Goal: Task Accomplishment & Management: Manage account settings

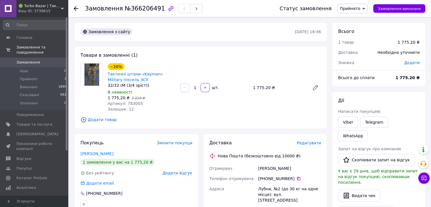
click at [77, 11] on div at bounding box center [76, 9] width 5 height 6
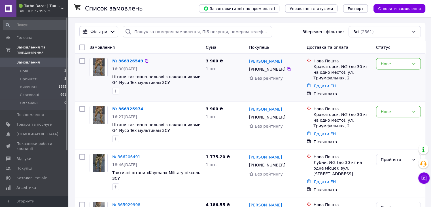
click at [133, 60] on link "№ 366326549" at bounding box center [127, 61] width 31 height 5
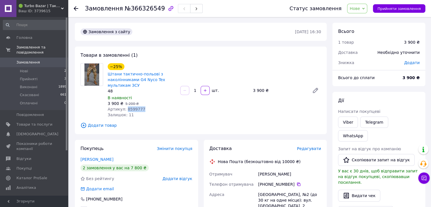
copy span "8599777"
drag, startPoint x: 141, startPoint y: 110, endPoint x: 124, endPoint y: 112, distance: 16.2
click at [124, 112] on div "Артикул: 8599777" at bounding box center [142, 109] width 68 height 6
click at [75, 7] on use at bounding box center [76, 8] width 5 height 5
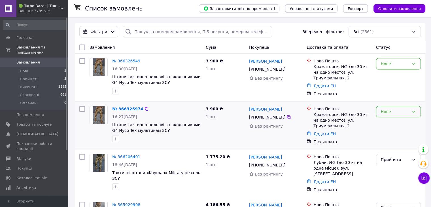
click at [387, 115] on div "Нове" at bounding box center [398, 111] width 45 height 11
click at [394, 143] on li "Скасовано" at bounding box center [398, 144] width 44 height 10
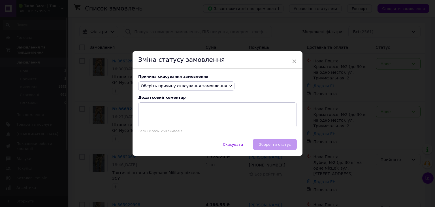
click at [194, 85] on span "Оберіть причину скасування замовлення" at bounding box center [184, 86] width 86 height 5
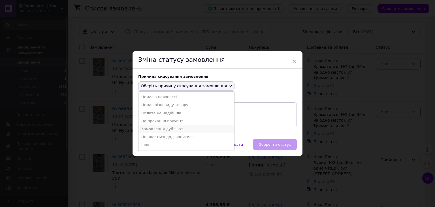
click at [172, 128] on li "Замовлення-дублікат" at bounding box center [187, 129] width 96 height 8
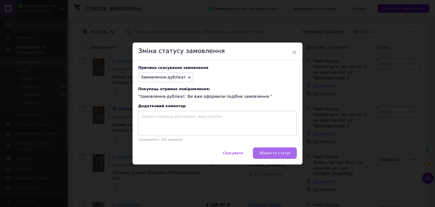
click at [278, 158] on button "Зберегти статус" at bounding box center [275, 152] width 44 height 11
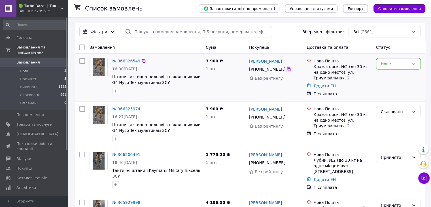
click at [286, 70] on icon at bounding box center [288, 69] width 5 height 5
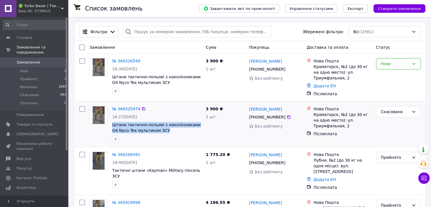
copy span "Штани тактично-польові з наколінниками G4 Nyco Tex мультикам ЗСУ"
drag, startPoint x: 162, startPoint y: 132, endPoint x: 111, endPoint y: 127, distance: 50.6
click at [111, 127] on div "№ 366325974 16:27[DATE] Штани тактично-польові з наколінниками G4 Nyco Tex муль…" at bounding box center [157, 124] width 94 height 41
click at [421, 177] on icon at bounding box center [424, 178] width 6 height 6
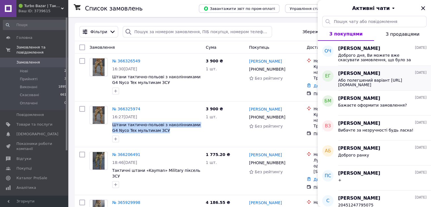
click at [396, 86] on span "Або полегшений варіант [URL][DOMAIN_NAME]" at bounding box center [378, 82] width 80 height 9
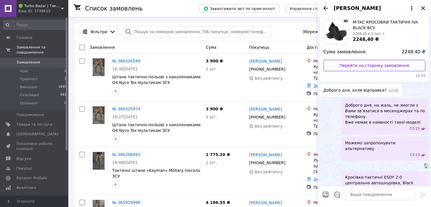
click at [396, 86] on div "Доброго дня, коли відправка? 12:55" at bounding box center [374, 90] width 109 height 13
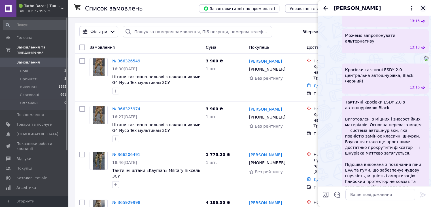
scroll to position [140, 0]
click at [422, 9] on icon "Закрити" at bounding box center [423, 8] width 7 height 7
